Goal: Information Seeking & Learning: Learn about a topic

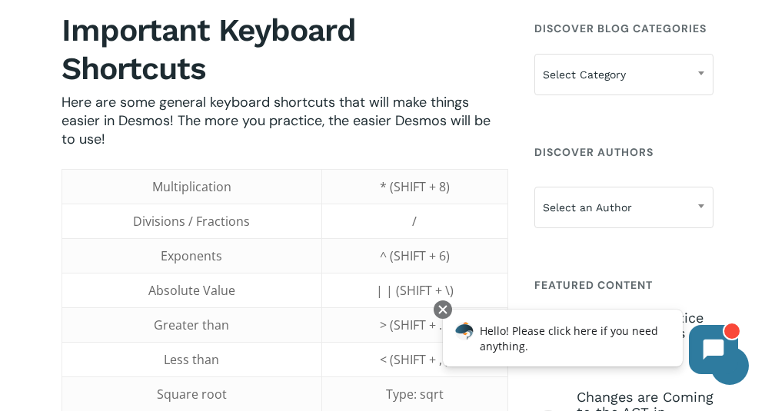
click at [195, 204] on td "Divisions / Fractions" at bounding box center [192, 221] width 260 height 35
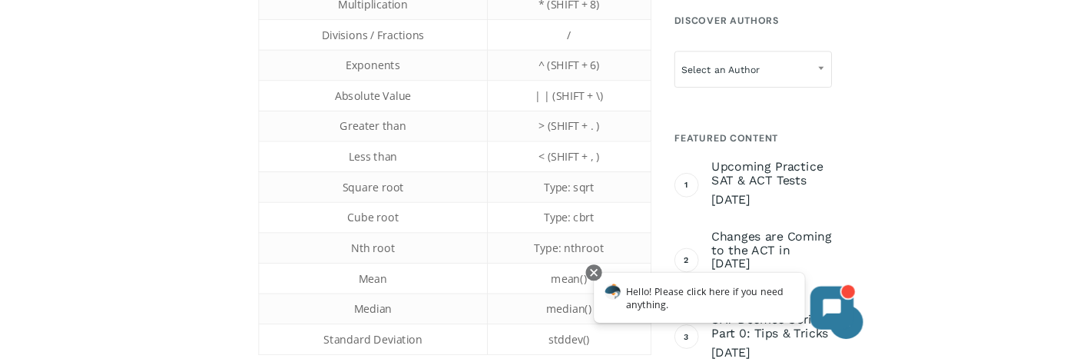
scroll to position [1062, 0]
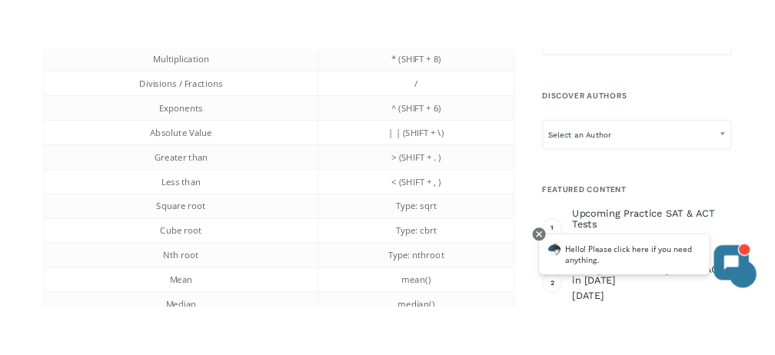
scroll to position [936, 0]
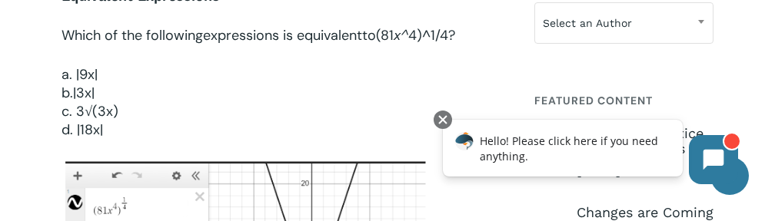
scroll to position [1268, 0]
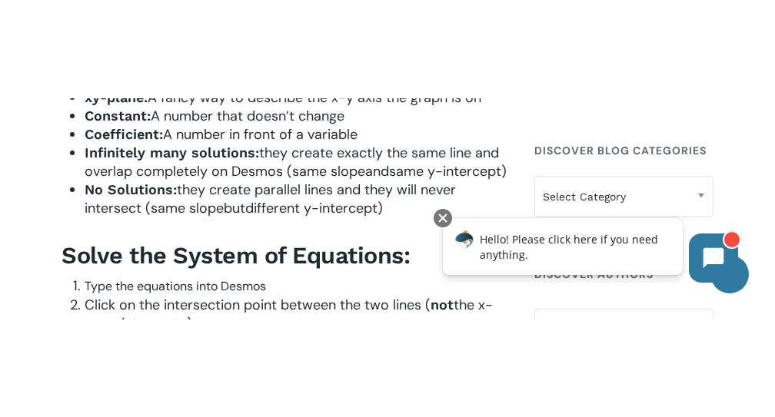
scroll to position [1129, 0]
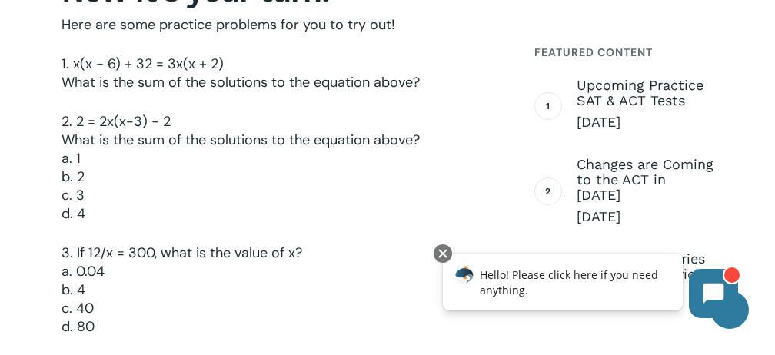
scroll to position [3065, 0]
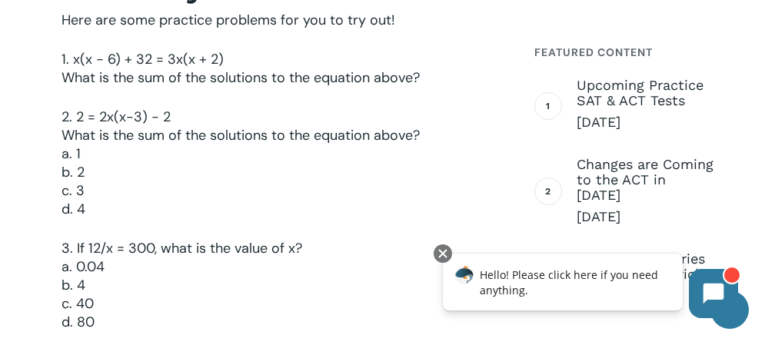
drag, startPoint x: 73, startPoint y: 58, endPoint x: 420, endPoint y: 98, distance: 348.8
click at [420, 98] on p "1. x(x − 6) + 32 = 3x(x + 2) What is the sum of the solutions to the equation a…" at bounding box center [284, 79] width 446 height 58
copy p "x(x − 6) + 32 = 3x(x + 2) What is the sum of the solutions to the equation abov…"
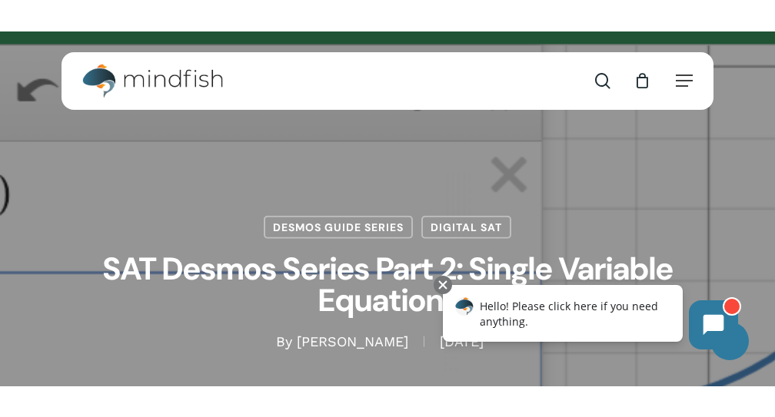
scroll to position [77, 0]
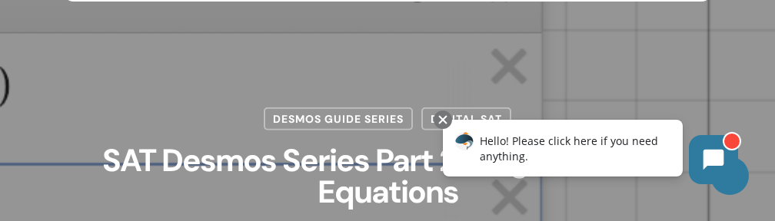
click at [386, 211] on h1 "SAT Desmos Series Part 2: Single Variable Equations" at bounding box center [387, 178] width 652 height 94
click at [336, 138] on h1 "SAT Desmos Series Part 2: Single Variable Equations" at bounding box center [387, 178] width 652 height 94
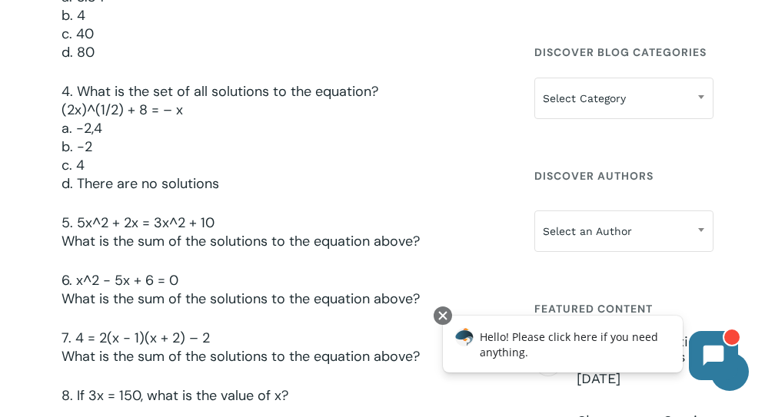
scroll to position [3330, 0]
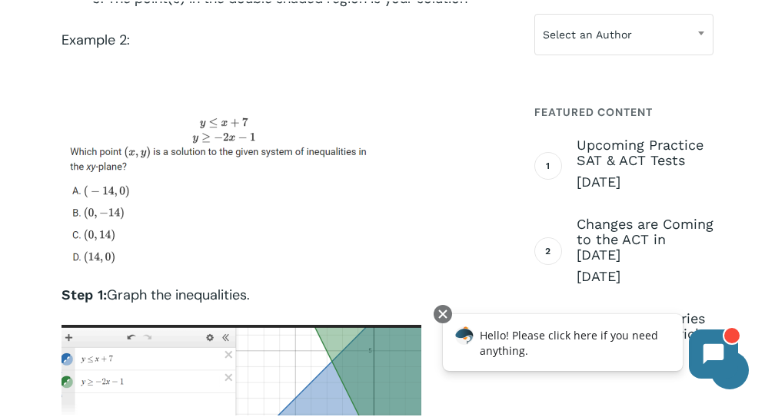
scroll to position [2636, 0]
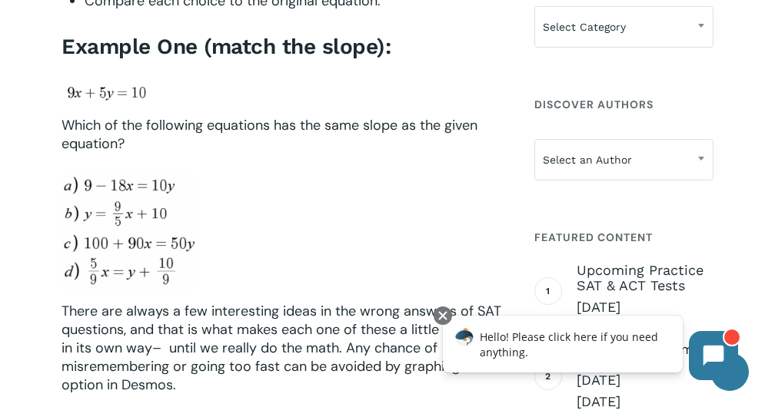
scroll to position [1133, 0]
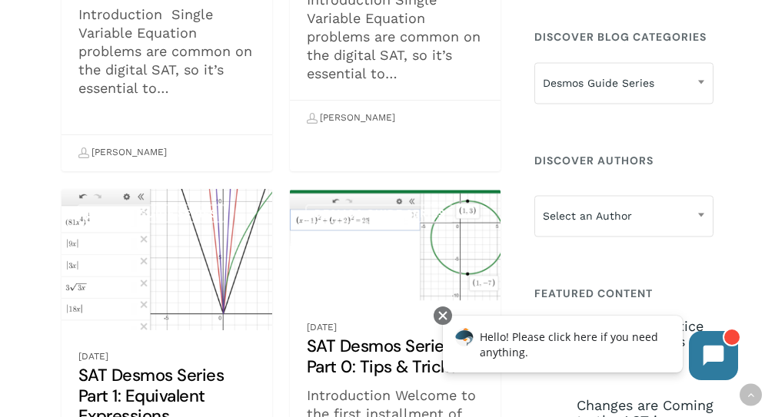
scroll to position [1418, 0]
